Goal: Answer question/provide support: Share knowledge or assist other users

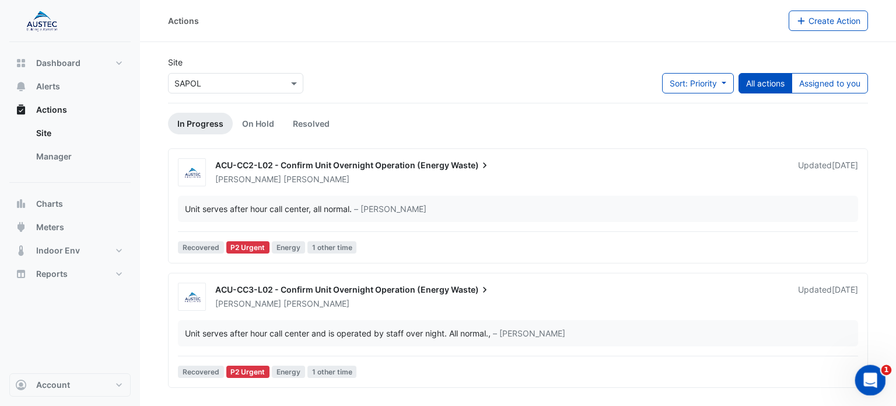
click at [868, 375] on icon "Open Intercom Messenger" at bounding box center [869, 378] width 19 height 19
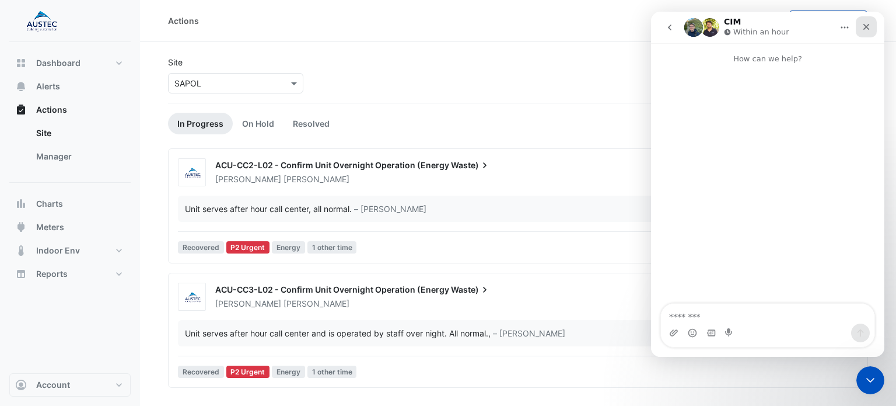
click at [868, 25] on icon "Close" at bounding box center [867, 27] width 6 height 6
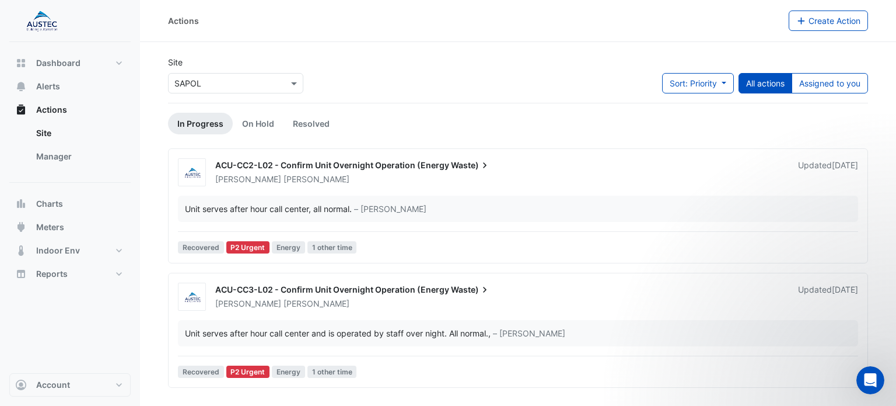
click at [340, 167] on span "ACU-CC2-L02 - Confirm Unit Overnight Operation (Energy" at bounding box center [332, 165] width 234 height 10
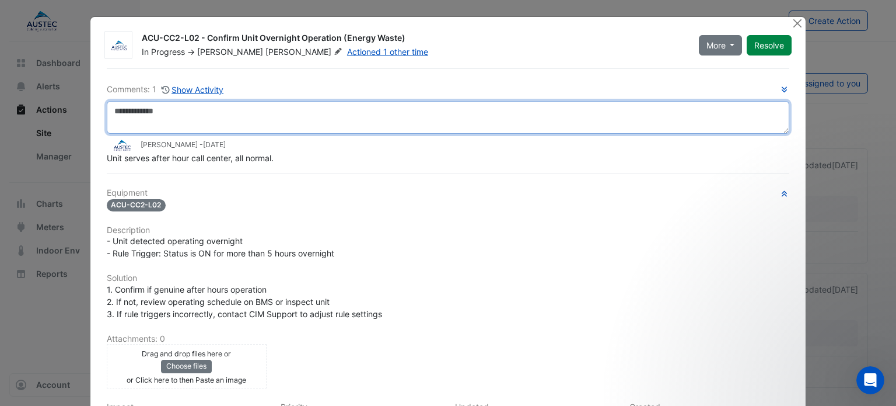
click at [171, 113] on textarea at bounding box center [448, 117] width 683 height 33
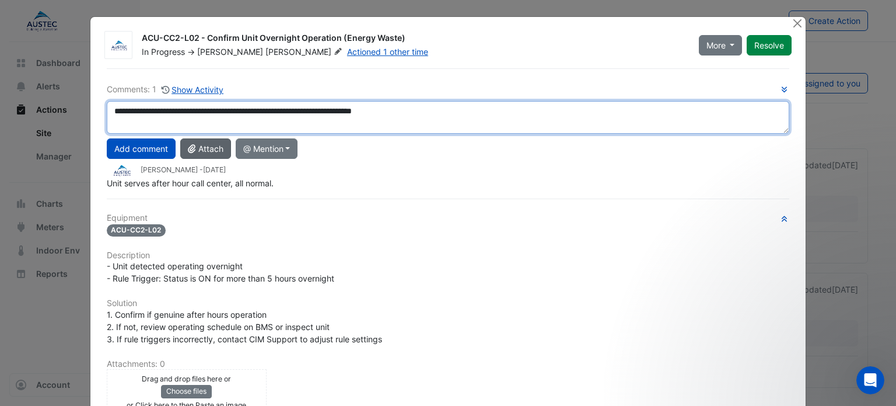
type textarea "**********"
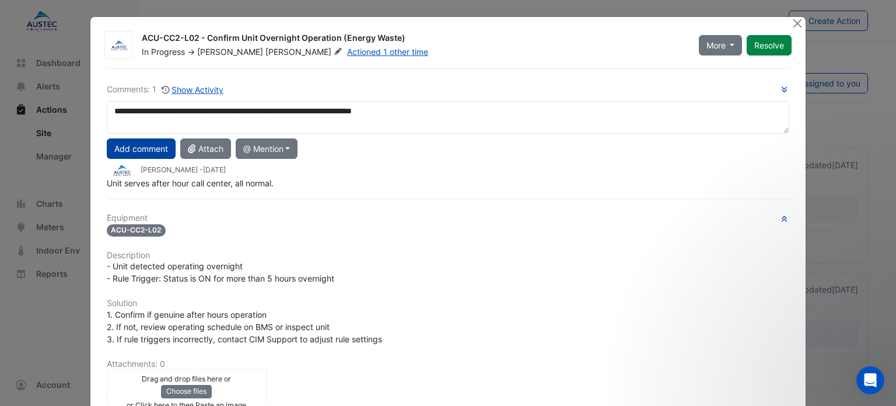
click at [143, 146] on button "Add comment" at bounding box center [141, 148] width 69 height 20
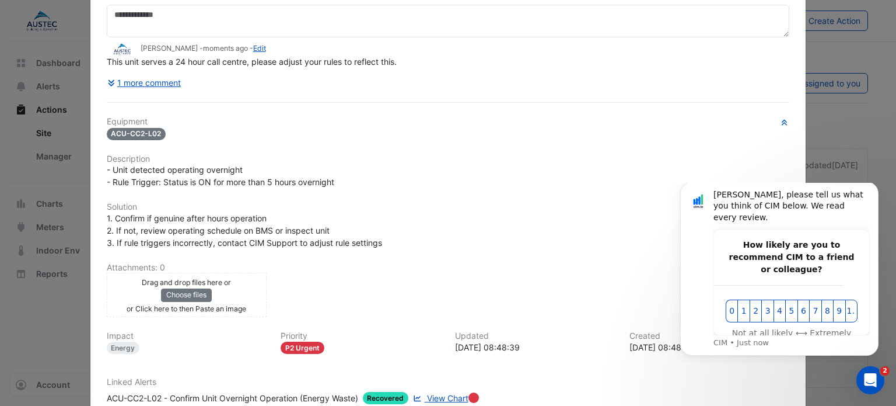
scroll to position [117, 0]
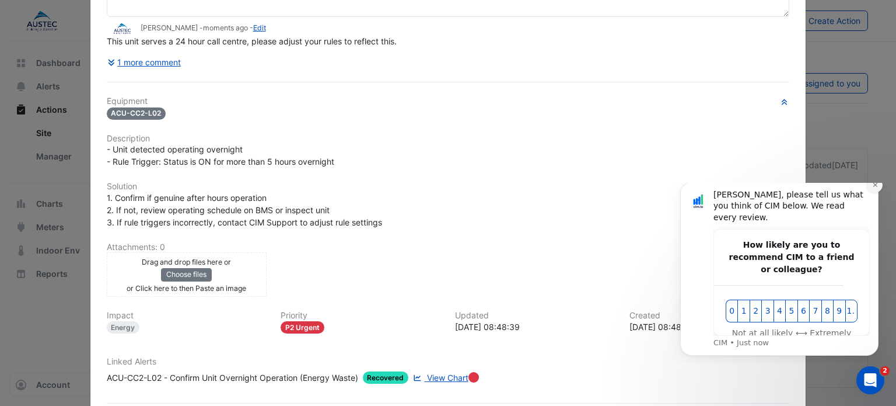
click at [874, 188] on icon "Dismiss notification" at bounding box center [875, 184] width 6 height 6
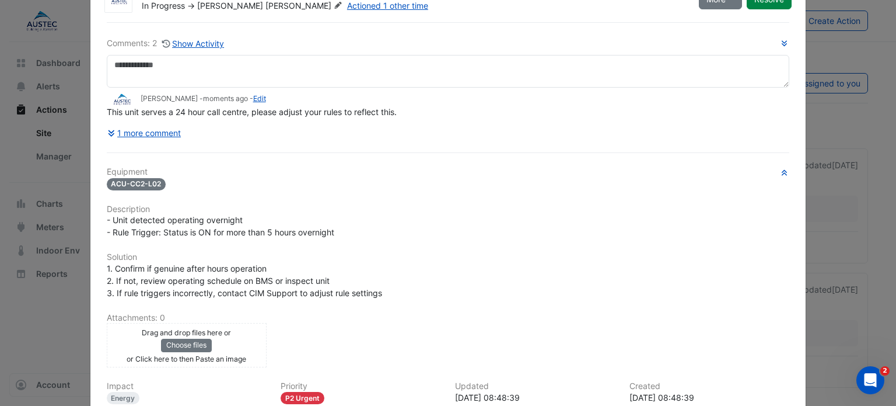
scroll to position [0, 0]
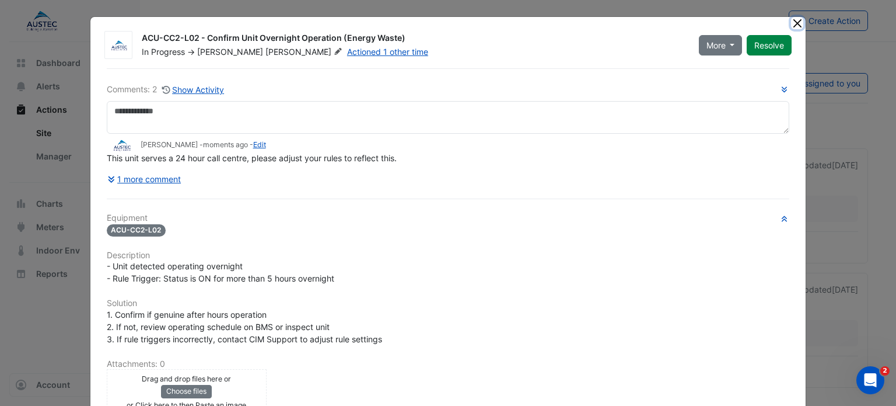
click at [794, 23] on button "Close" at bounding box center [797, 23] width 12 height 12
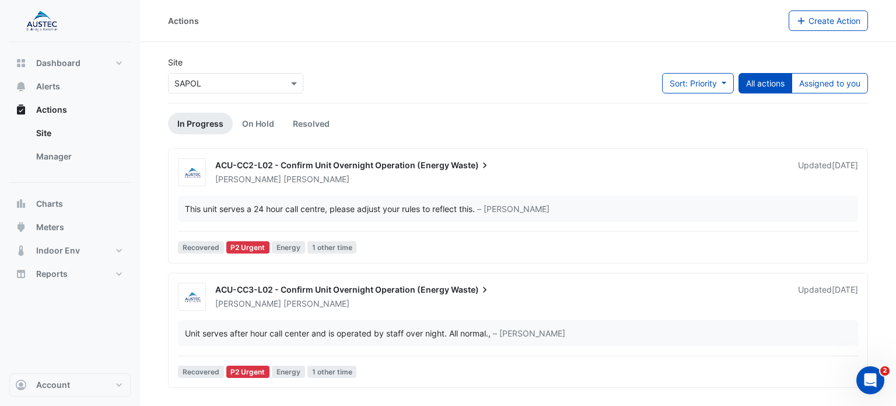
click at [380, 167] on span "ACU-CC2-L02 - Confirm Unit Overnight Operation (Energy" at bounding box center [332, 165] width 234 height 10
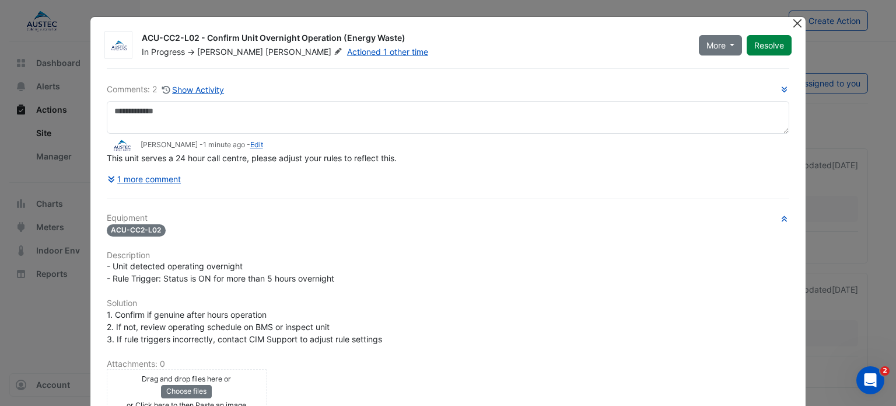
click at [791, 25] on button "Close" at bounding box center [797, 23] width 12 height 12
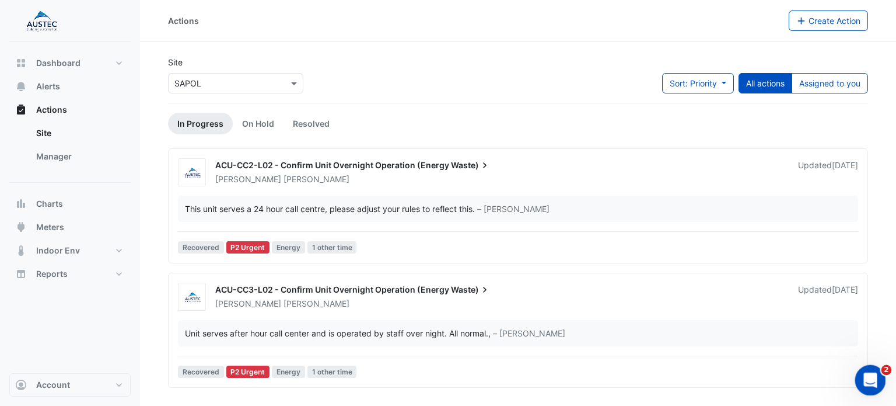
click at [867, 371] on icon "Open Intercom Messenger" at bounding box center [869, 378] width 19 height 19
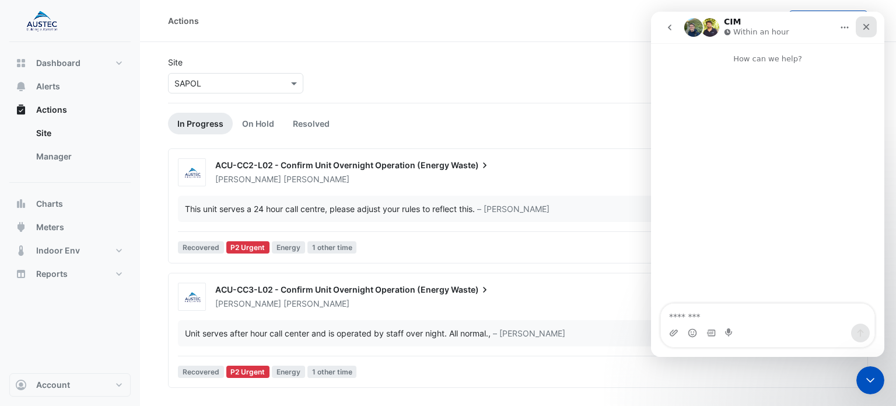
click at [864, 26] on icon "Close" at bounding box center [866, 26] width 9 height 9
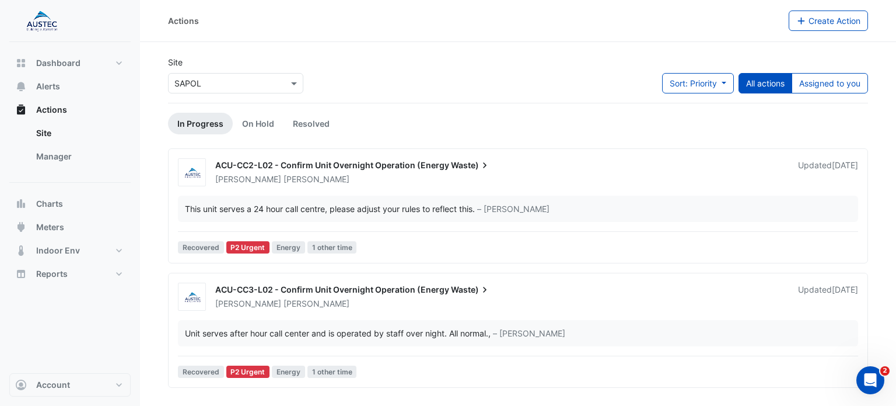
click at [382, 165] on span "ACU-CC2-L02 - Confirm Unit Overnight Operation (Energy" at bounding box center [332, 165] width 234 height 10
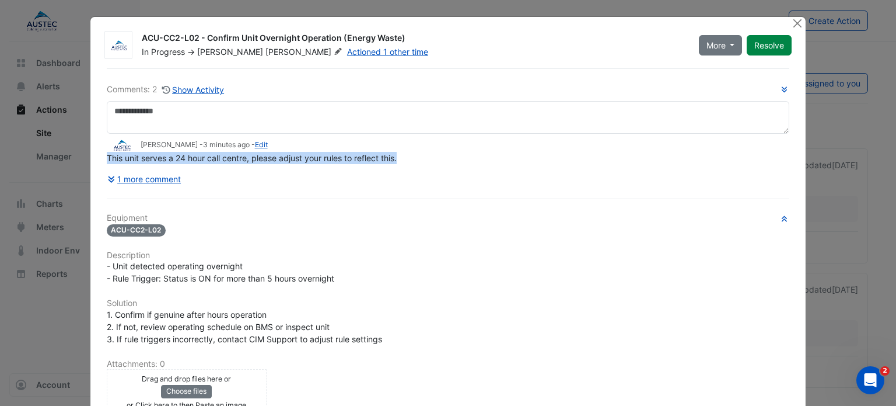
drag, startPoint x: 103, startPoint y: 155, endPoint x: 395, endPoint y: 156, distance: 292.3
click at [395, 156] on span "This unit serves a 24 hour call centre, please adjust your rules to reflect thi…" at bounding box center [252, 158] width 290 height 10
copy span "This unit serves a 24 hour call centre, please adjust your rules to reflect thi…"
click at [792, 23] on button "Close" at bounding box center [797, 23] width 12 height 12
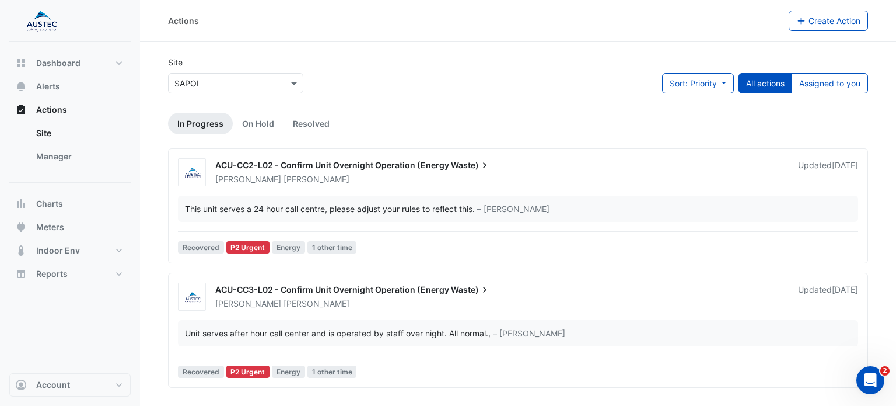
click at [284, 288] on span "ACU-CC3-L02 - Confirm Unit Overnight Operation (Energy" at bounding box center [332, 289] width 234 height 10
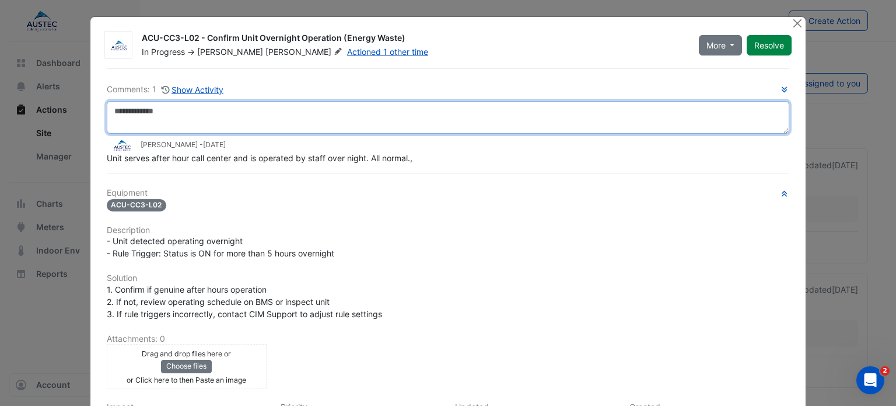
click at [128, 113] on textarea at bounding box center [448, 117] width 683 height 33
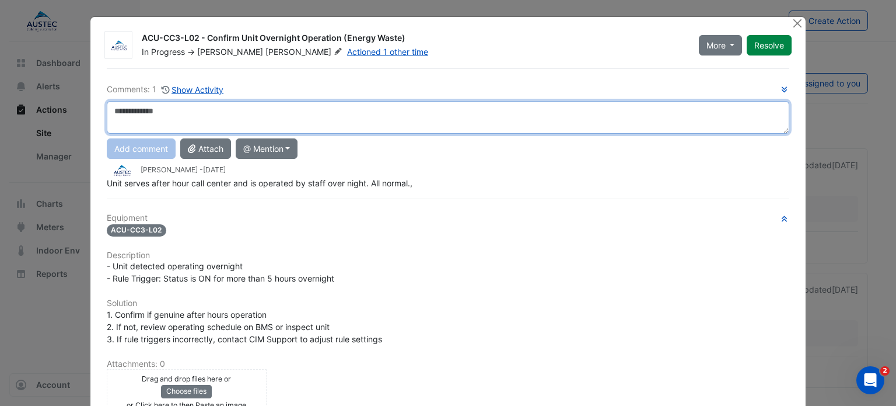
paste textarea "**********"
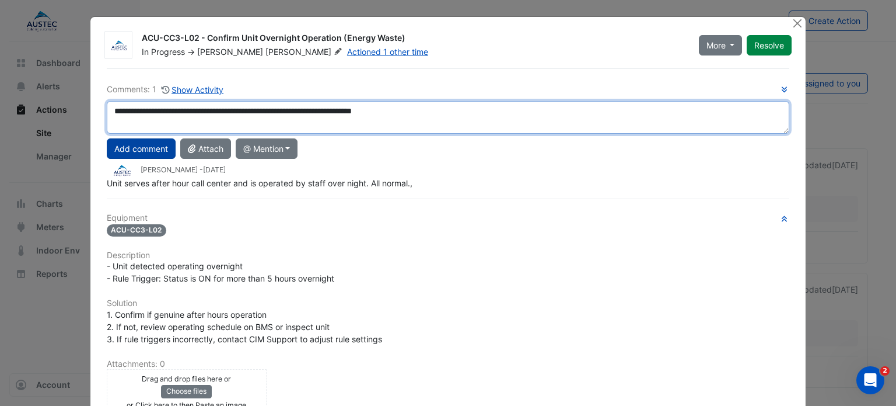
type textarea "**********"
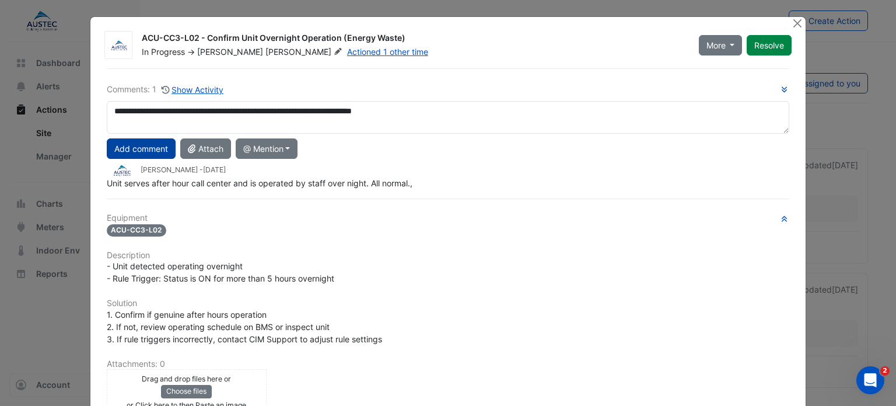
click at [138, 146] on button "Add comment" at bounding box center [141, 148] width 69 height 20
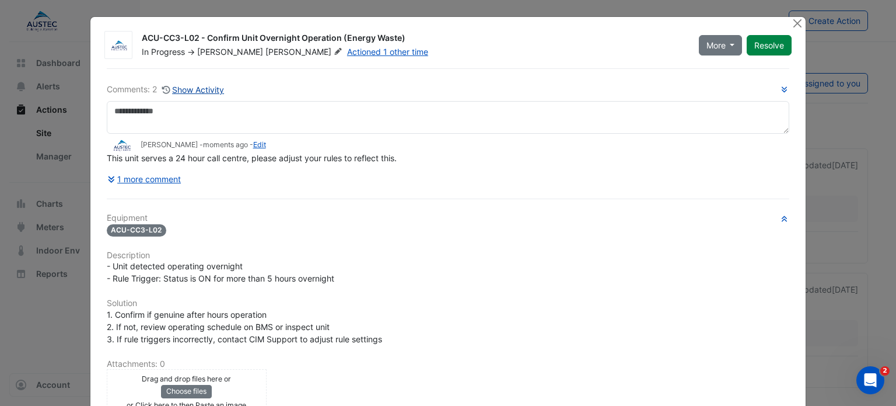
click at [203, 89] on button "Show Activity" at bounding box center [194, 89] width 64 height 13
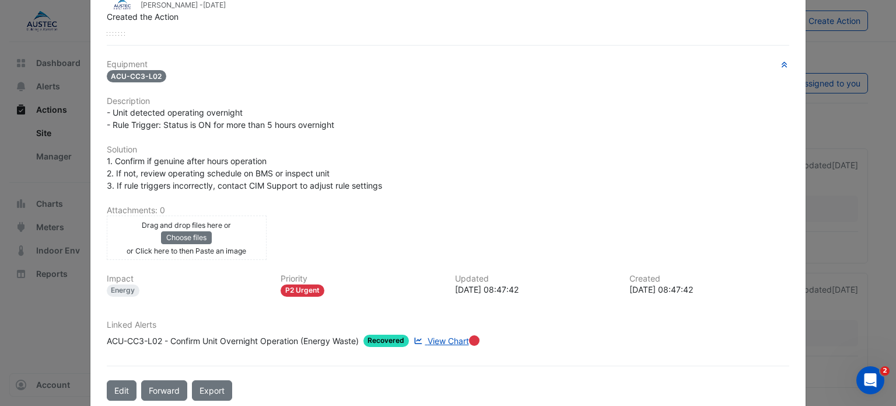
scroll to position [218, 0]
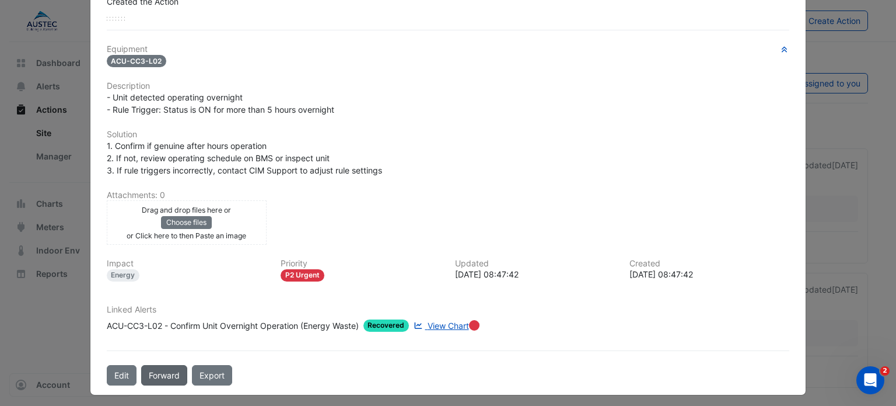
click at [162, 366] on button "Forward" at bounding box center [164, 375] width 46 height 20
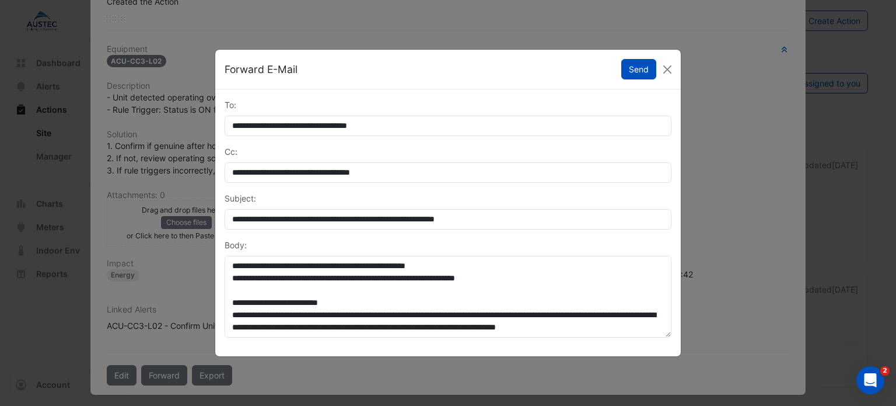
scroll to position [134, 0]
click at [668, 68] on button "Close" at bounding box center [668, 70] width 18 height 18
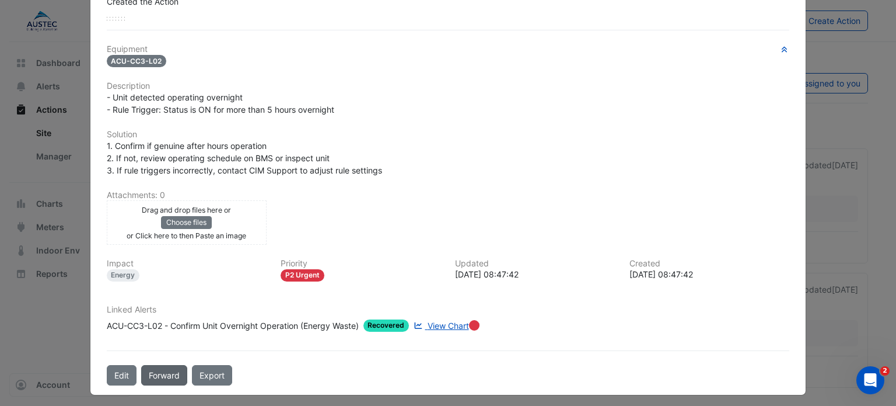
click at [147, 370] on button "Forward" at bounding box center [164, 375] width 46 height 20
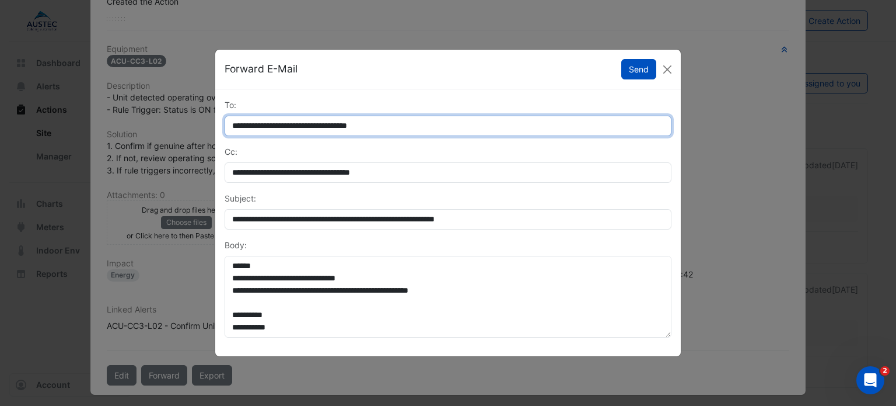
click at [628, 127] on input "**********" at bounding box center [448, 126] width 447 height 20
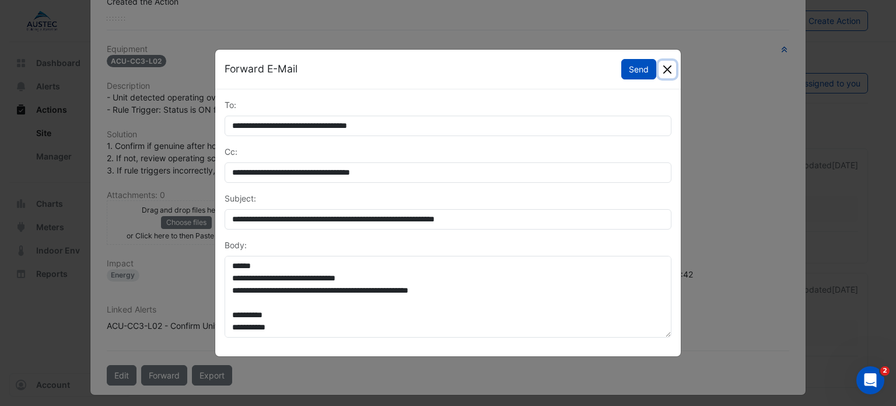
click at [669, 69] on button "Close" at bounding box center [668, 70] width 18 height 18
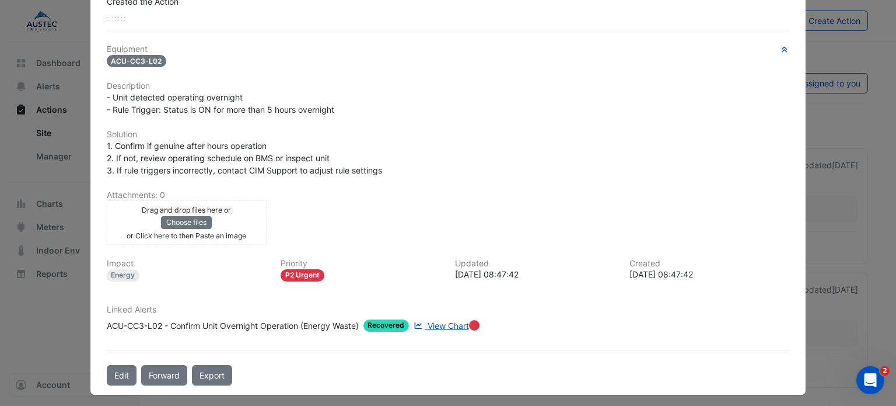
click at [445, 320] on span "View Chart" at bounding box center [448, 325] width 41 height 10
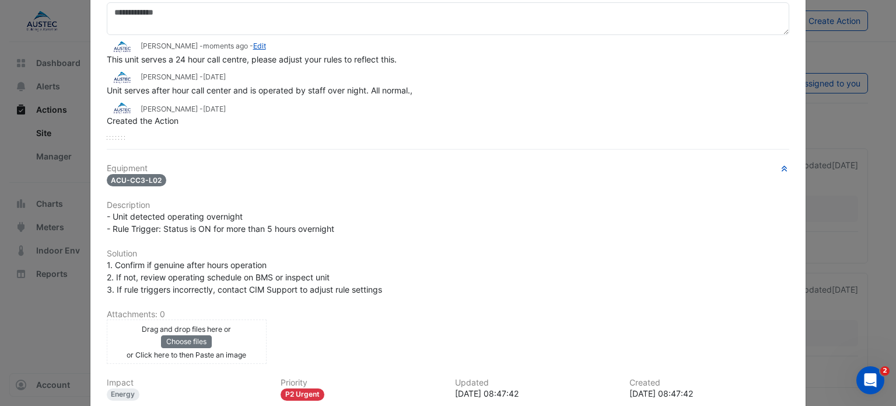
scroll to position [0, 0]
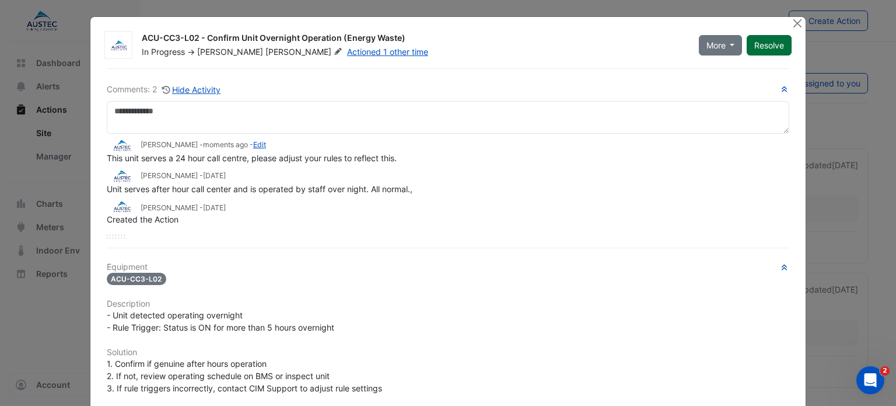
click at [767, 40] on button "Resolve" at bounding box center [769, 45] width 45 height 20
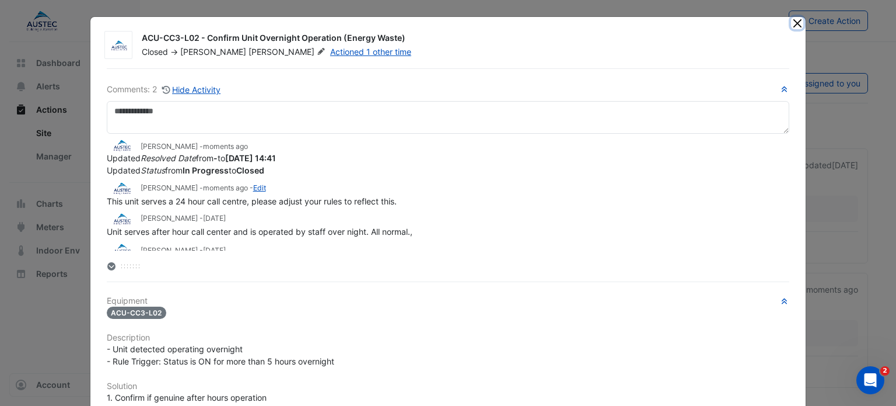
click at [793, 21] on button "Close" at bounding box center [797, 23] width 12 height 12
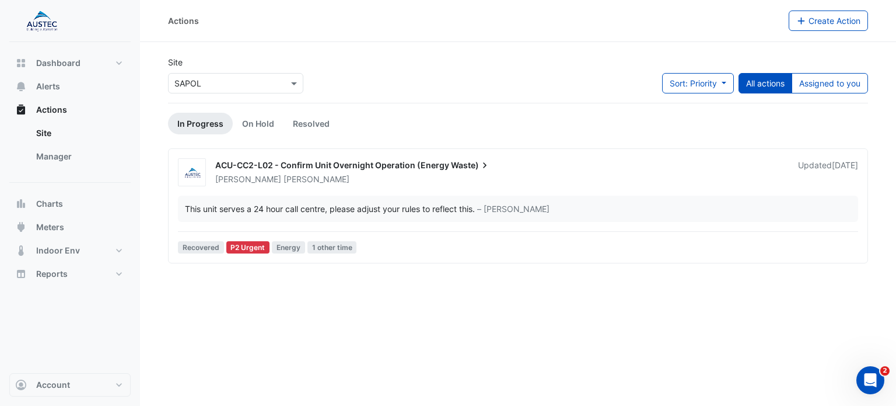
click at [316, 166] on span "ACU-CC2-L02 - Confirm Unit Overnight Operation (Energy" at bounding box center [332, 165] width 234 height 10
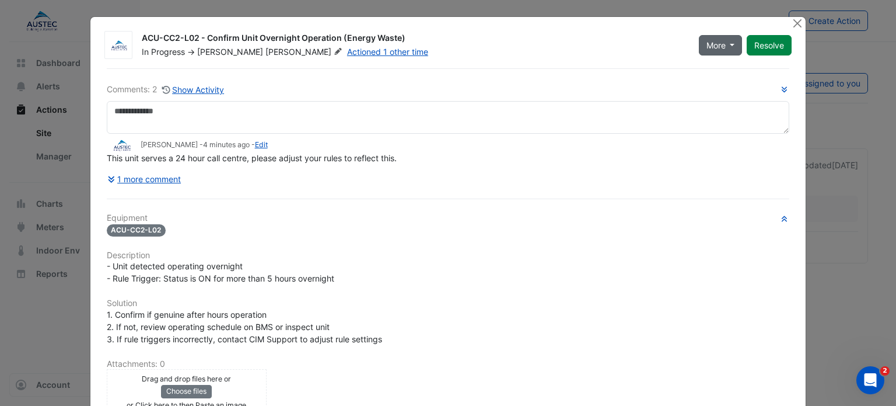
click at [727, 43] on button "More" at bounding box center [721, 45] width 44 height 20
click at [441, 50] on div "In Progress -> Jonathan Baker Actioned 1 other time" at bounding box center [414, 52] width 546 height 12
click at [347, 51] on link "Actioned 1 other time" at bounding box center [387, 52] width 81 height 10
click at [261, 145] on link "Edit" at bounding box center [261, 144] width 13 height 9
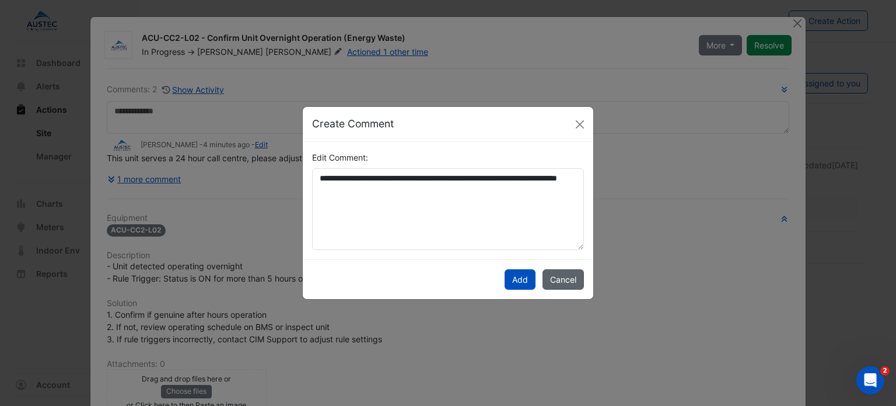
click at [553, 278] on button "Cancel" at bounding box center [563, 279] width 41 height 20
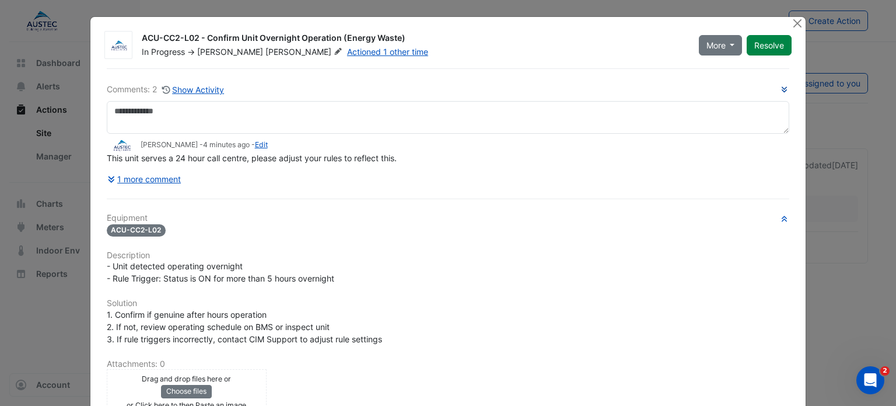
click at [782, 88] on icon "button" at bounding box center [784, 89] width 5 height 6
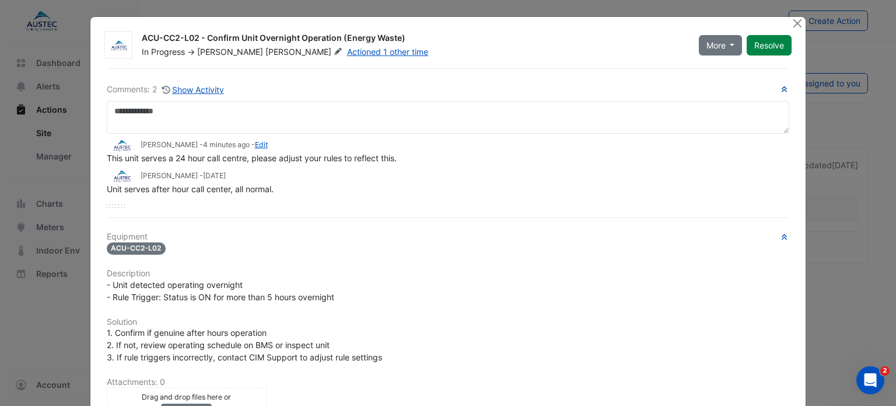
click at [782, 88] on icon "button" at bounding box center [784, 89] width 5 height 6
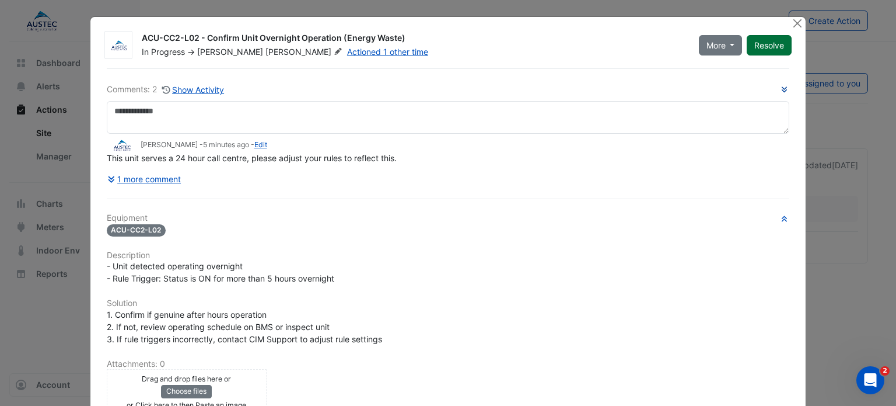
click at [766, 50] on button "Resolve" at bounding box center [769, 45] width 45 height 20
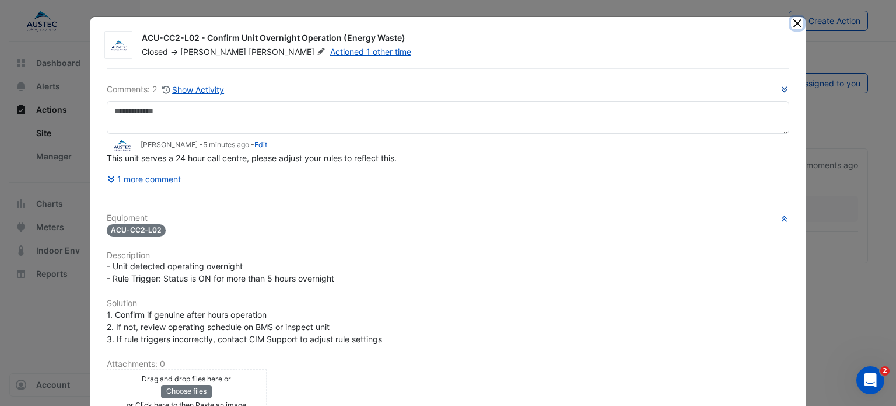
click at [792, 23] on button "Close" at bounding box center [797, 23] width 12 height 12
